Goal: Transaction & Acquisition: Purchase product/service

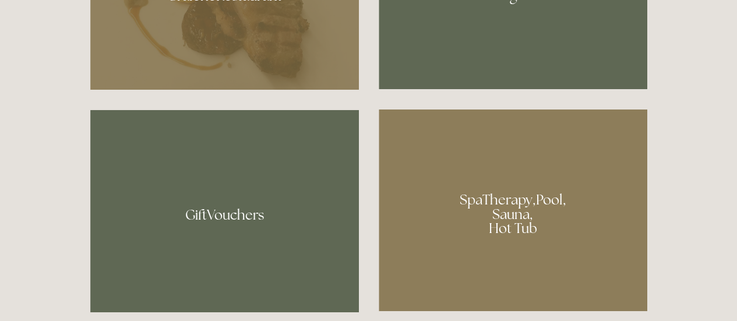
scroll to position [757, 0]
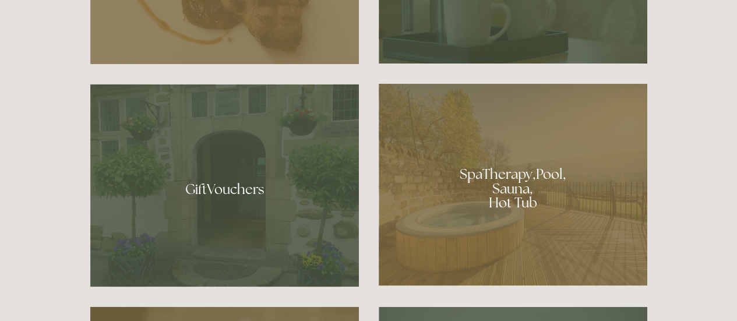
click at [475, 163] on div at bounding box center [513, 184] width 269 height 202
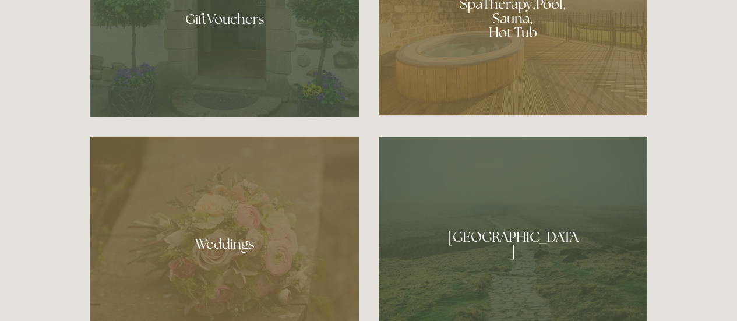
scroll to position [816, 0]
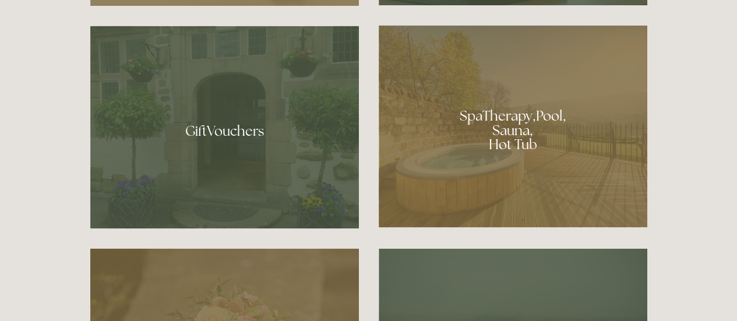
click at [218, 131] on div at bounding box center [224, 127] width 269 height 203
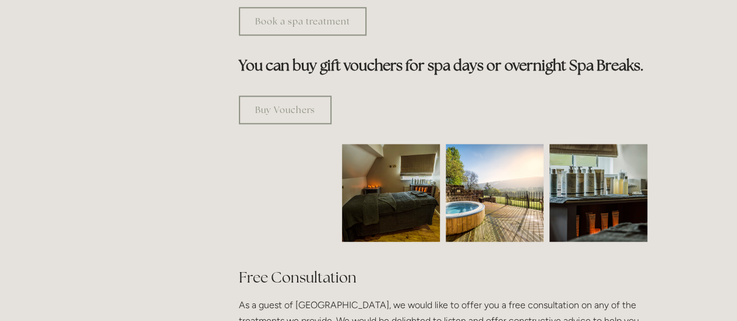
scroll to position [699, 0]
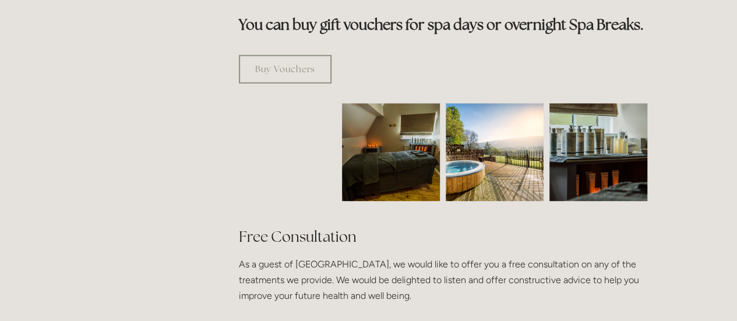
click at [508, 125] on img at bounding box center [495, 152] width 98 height 98
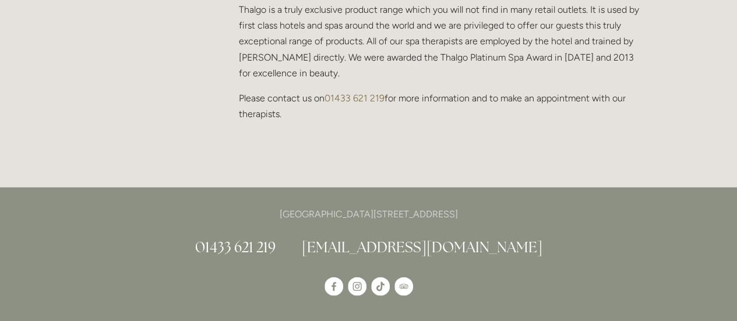
scroll to position [874, 0]
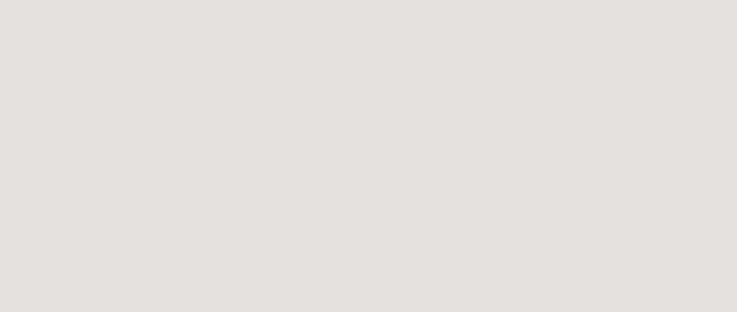
scroll to position [583, 0]
